Goal: Task Accomplishment & Management: Complete application form

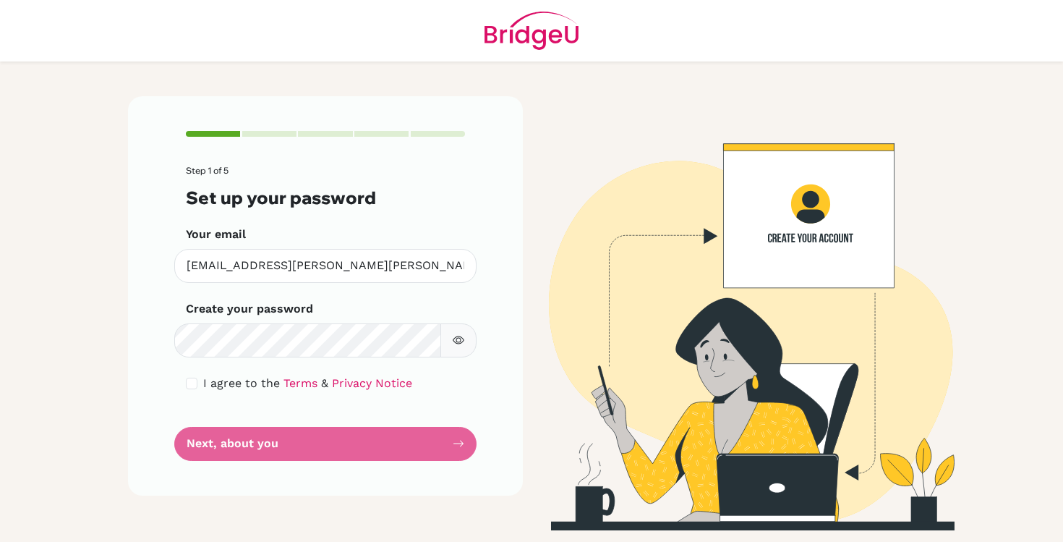
click at [466, 338] on button "button" at bounding box center [458, 340] width 36 height 34
click at [460, 335] on icon "button" at bounding box center [459, 340] width 12 height 12
click at [184, 382] on div "Step 1 of 5 Set up your password Your email [EMAIL_ADDRESS][PERSON_NAME][PERSON…" at bounding box center [325, 295] width 395 height 398
click at [190, 382] on input "checkbox" at bounding box center [192, 383] width 12 height 12
checkbox input "true"
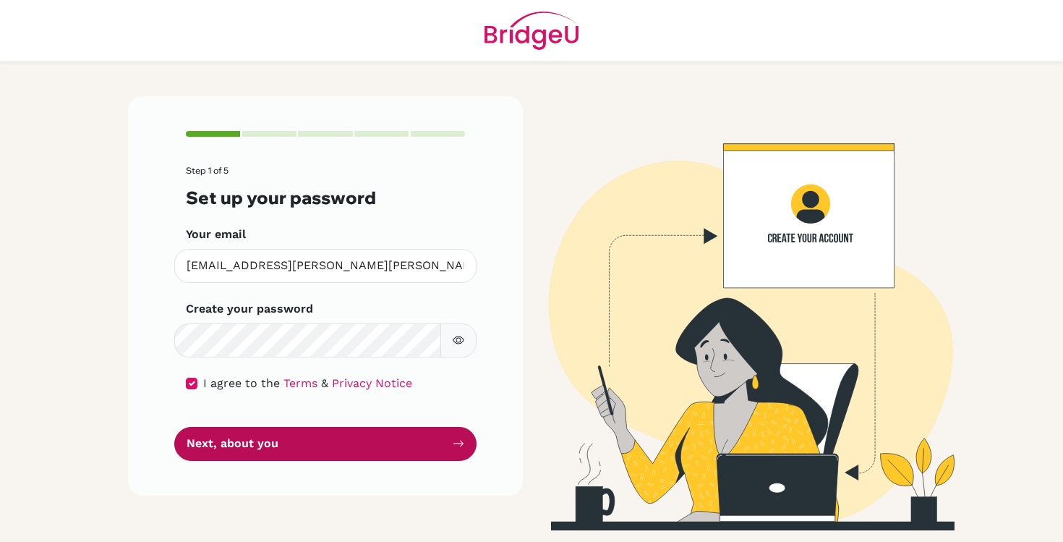
click at [277, 440] on button "Next, about you" at bounding box center [325, 444] width 302 height 34
click at [341, 437] on button "Next, about you" at bounding box center [325, 444] width 302 height 34
click at [341, 452] on button "Next, about you" at bounding box center [325, 444] width 302 height 34
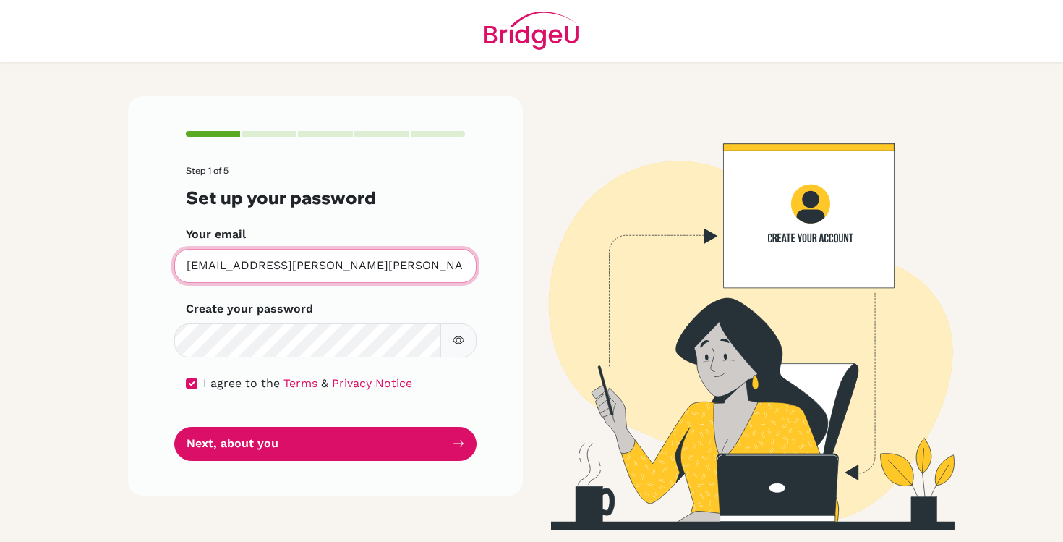
click at [368, 265] on input "[EMAIL_ADDRESS][PERSON_NAME][PERSON_NAME][DOMAIN_NAME]" at bounding box center [325, 266] width 302 height 34
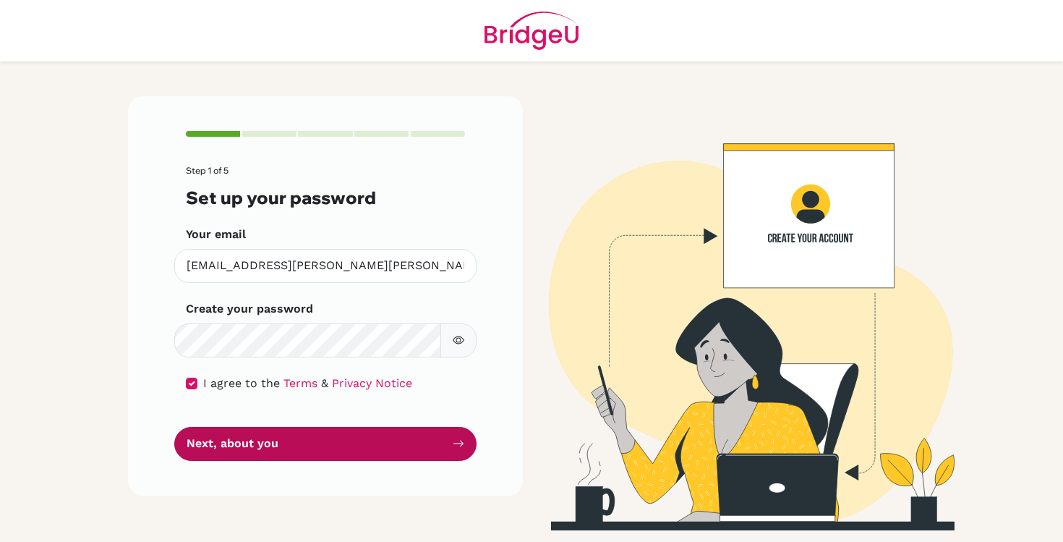
click at [362, 432] on button "Next, about you" at bounding box center [325, 444] width 302 height 34
click at [318, 439] on button "Next, about you" at bounding box center [325, 444] width 302 height 34
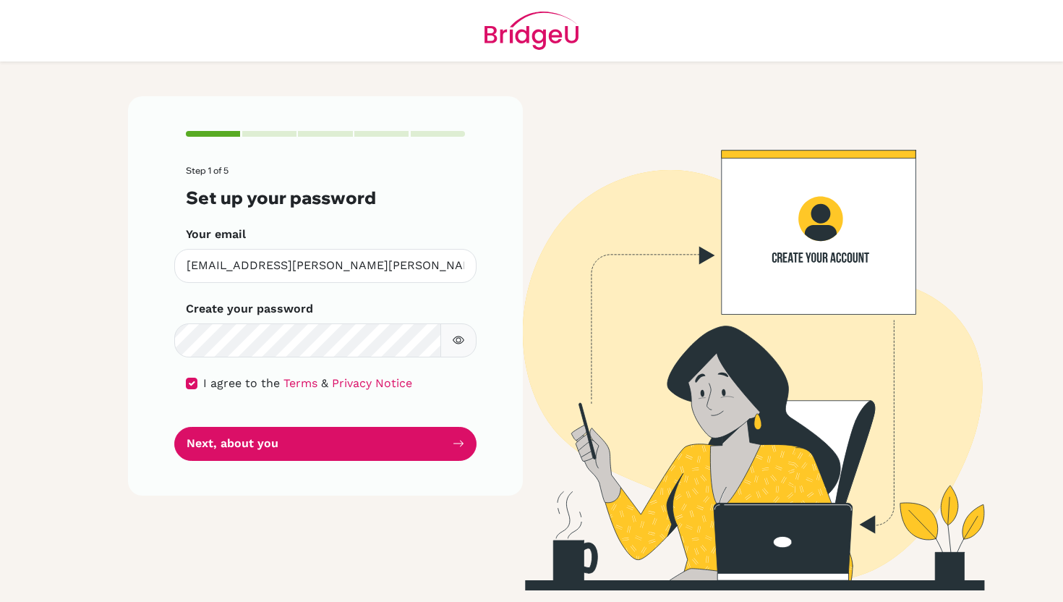
click at [255, 415] on form "Step 1 of 5 Set up your password Your email 27.muskan.daryanani@bisedu.or.id In…" at bounding box center [325, 313] width 279 height 294
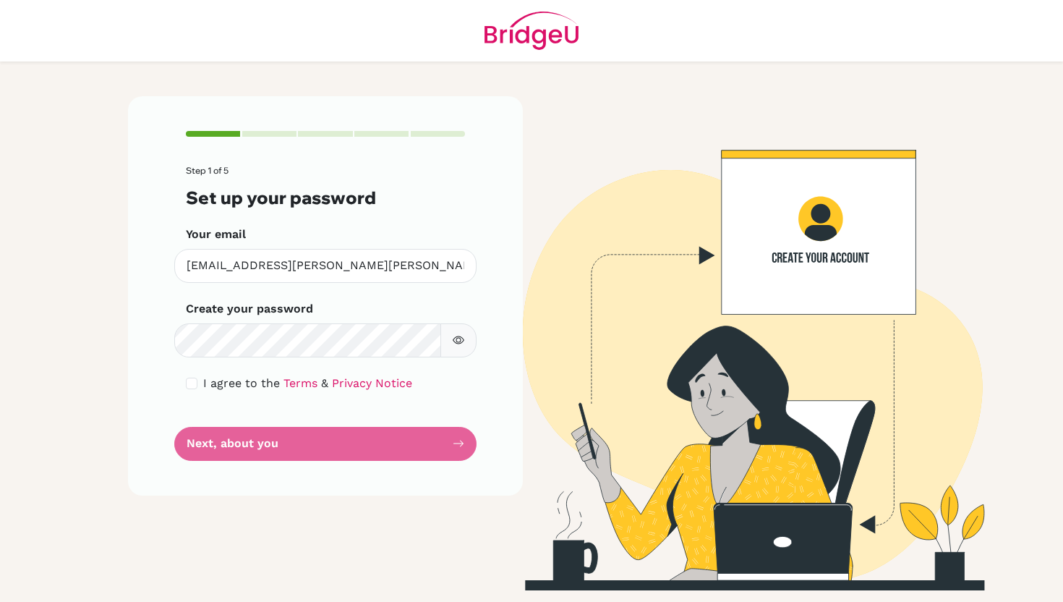
click at [461, 338] on icon "button" at bounding box center [459, 340] width 12 height 12
click at [200, 381] on div "I agree to the Terms & Privacy Notice" at bounding box center [325, 383] width 279 height 17
click at [194, 382] on input "checkbox" at bounding box center [192, 383] width 12 height 12
checkbox input "true"
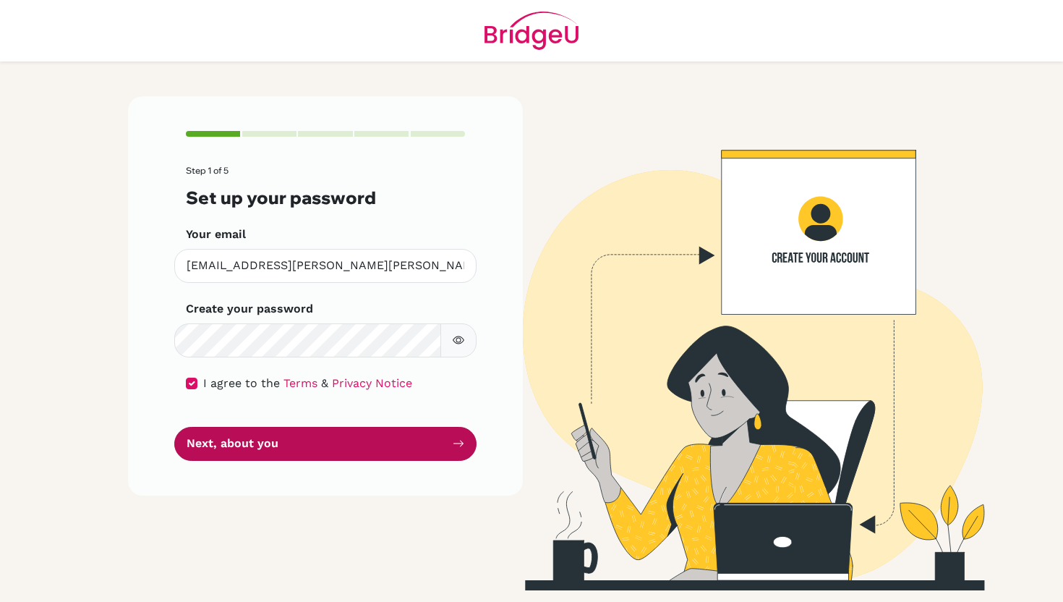
click at [210, 441] on button "Next, about you" at bounding box center [325, 444] width 302 height 34
